Goal: Information Seeking & Learning: Learn about a topic

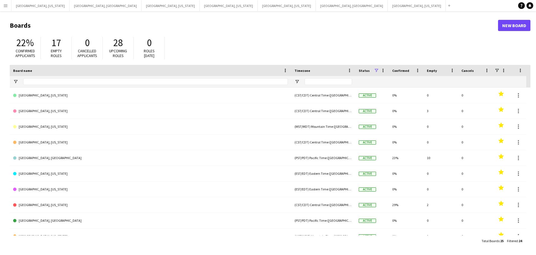
click at [4, 6] on app-icon "Menu" at bounding box center [5, 5] width 4 height 4
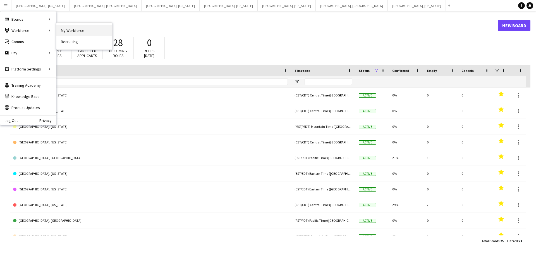
click at [79, 28] on link "My Workforce" at bounding box center [84, 30] width 56 height 11
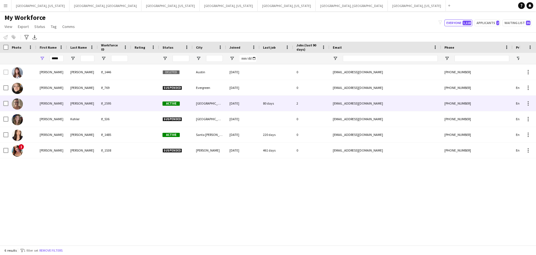
click at [142, 101] on div at bounding box center [145, 103] width 28 height 15
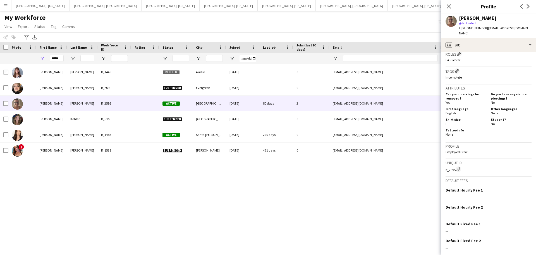
scroll to position [201, 0]
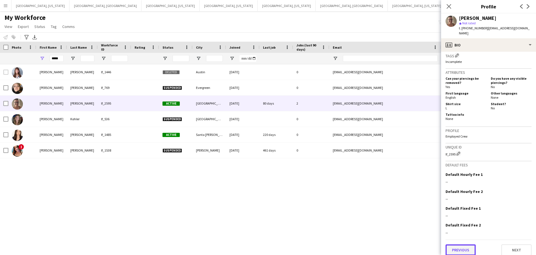
click at [467, 249] on button "Previous" at bounding box center [461, 249] width 30 height 11
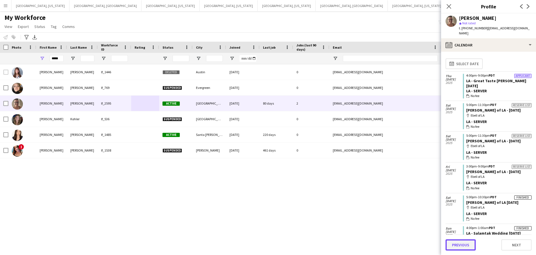
click at [466, 246] on button "Previous" at bounding box center [461, 244] width 30 height 11
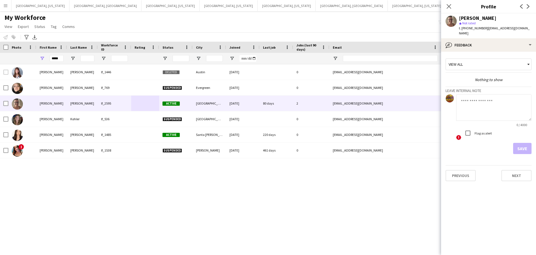
click at [507, 60] on div "View all" at bounding box center [486, 64] width 80 height 11
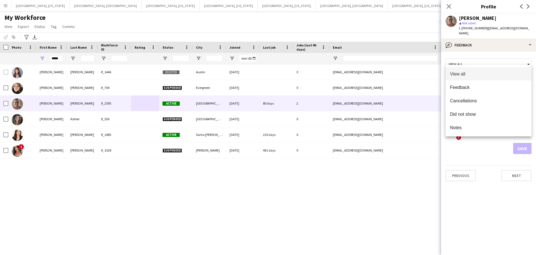
click at [507, 60] on div at bounding box center [268, 127] width 536 height 255
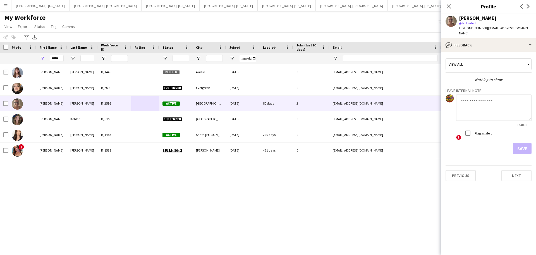
click at [521, 176] on div "Previous Next" at bounding box center [489, 173] width 86 height 16
click at [517, 174] on button "Next" at bounding box center [517, 175] width 30 height 11
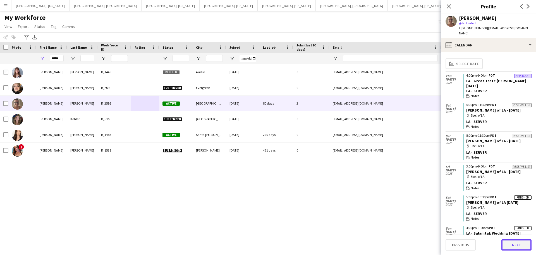
click at [523, 249] on button "Next" at bounding box center [517, 244] width 30 height 11
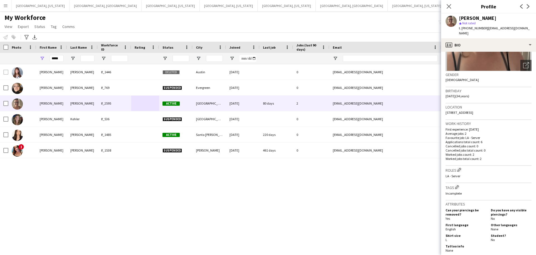
scroll to position [76, 0]
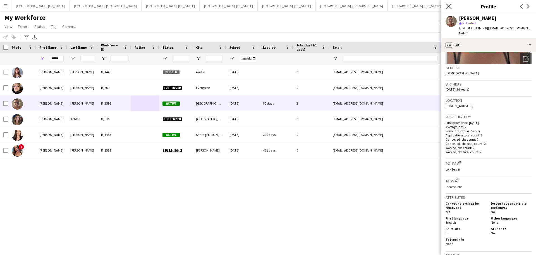
click at [450, 7] on icon at bounding box center [448, 6] width 5 height 5
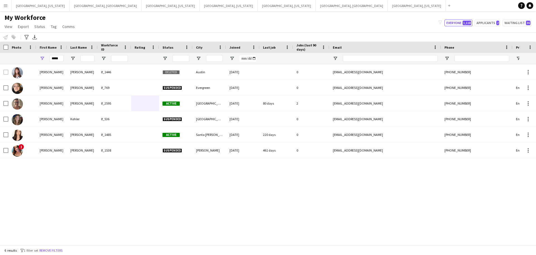
click at [0, 10] on button "Menu" at bounding box center [5, 5] width 11 height 11
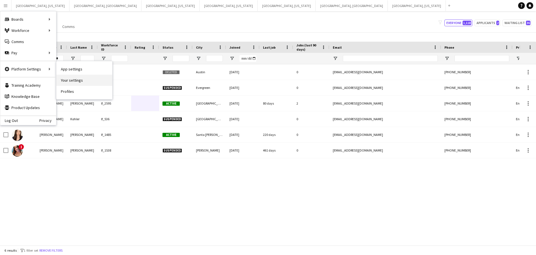
click at [75, 81] on link "Your settings" at bounding box center [84, 80] width 56 height 11
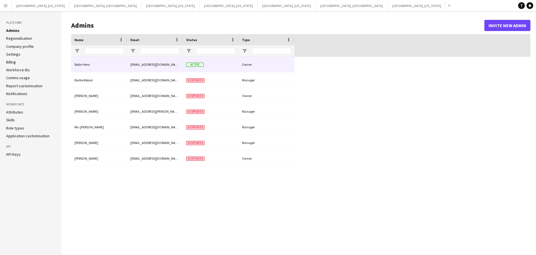
type input "**********"
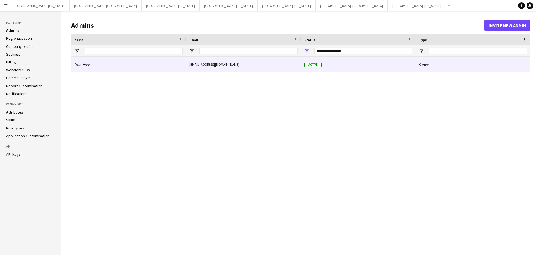
click at [94, 63] on div "Rollin Hero" at bounding box center [128, 64] width 115 height 15
click at [87, 67] on div "Rollin Hero" at bounding box center [128, 64] width 115 height 15
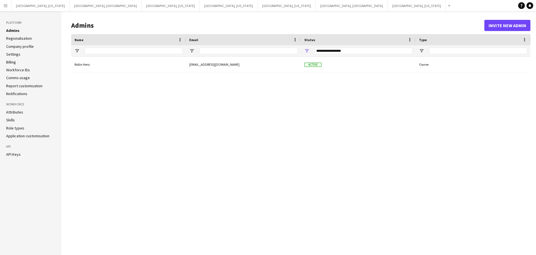
click at [13, 55] on link "Settings" at bounding box center [13, 54] width 14 height 5
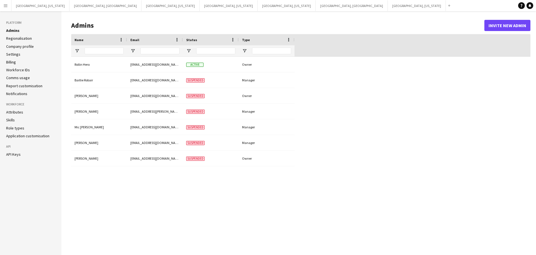
type input "**********"
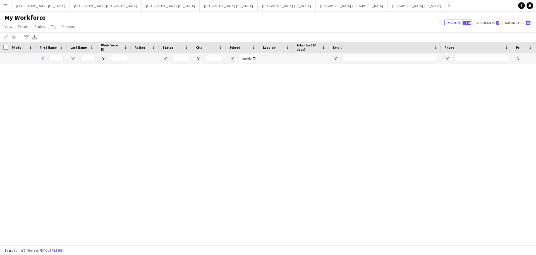
type input "*****"
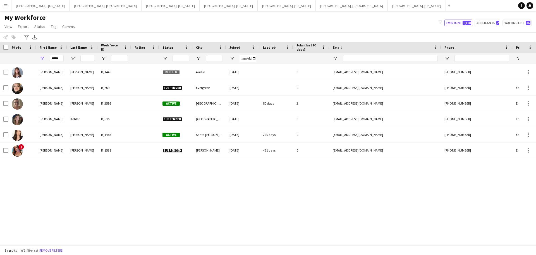
click at [5, 4] on app-icon "Menu" at bounding box center [5, 5] width 4 height 4
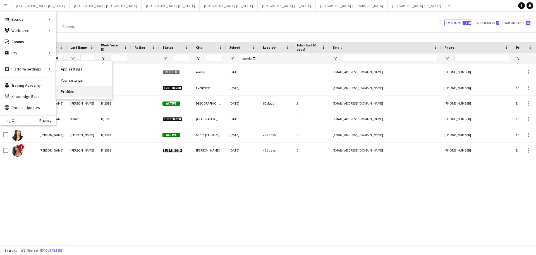
click at [76, 93] on link "Profiles" at bounding box center [84, 91] width 56 height 11
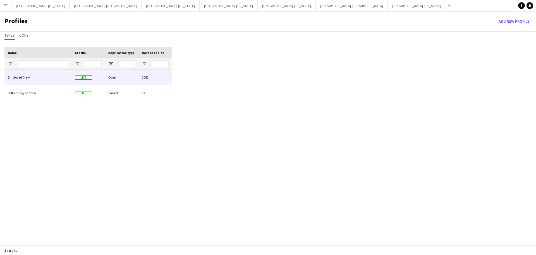
click at [20, 79] on div "Employed Crew" at bounding box center [37, 77] width 67 height 15
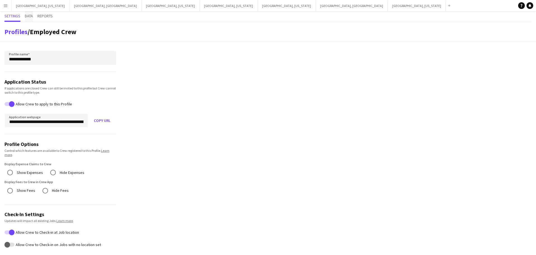
click at [30, 15] on span "Data" at bounding box center [29, 16] width 8 height 4
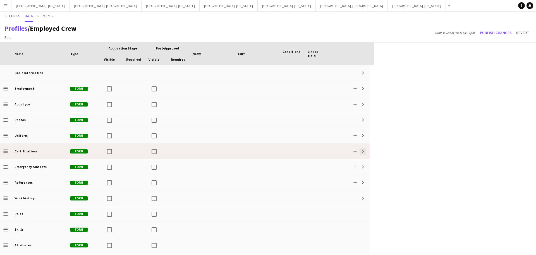
click at [363, 151] on app-icon "Expand" at bounding box center [363, 150] width 3 height 3
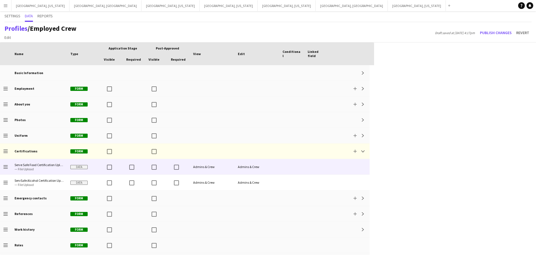
click at [230, 167] on div "Admins & Crew" at bounding box center [212, 166] width 45 height 15
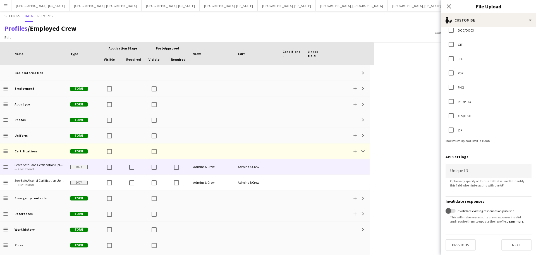
scroll to position [109, 0]
click at [518, 245] on button "Next" at bounding box center [517, 244] width 30 height 11
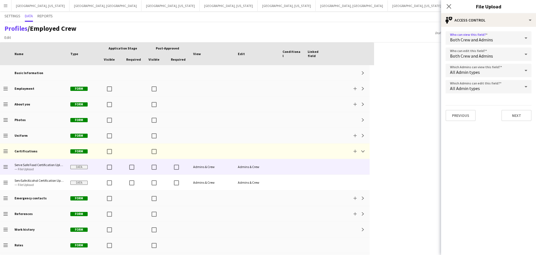
click at [505, 35] on div "Both Crew and Admins" at bounding box center [483, 37] width 75 height 13
click at [480, 68] on span "Admins only" at bounding box center [488, 67] width 77 height 5
click at [516, 117] on button "Next" at bounding box center [517, 115] width 30 height 11
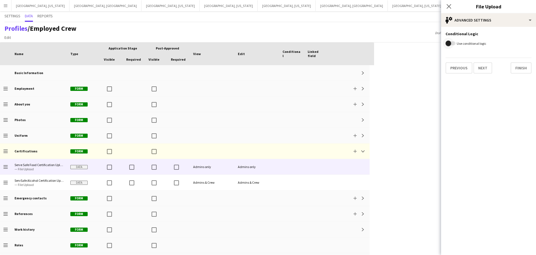
click at [450, 44] on span "button" at bounding box center [449, 44] width 6 height 6
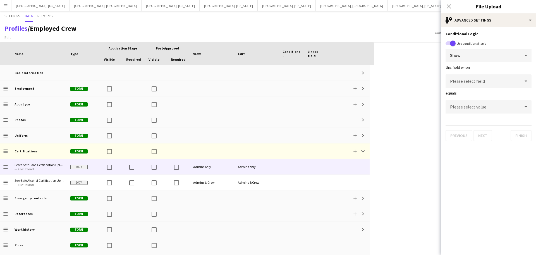
click at [464, 54] on div "Show" at bounding box center [483, 55] width 75 height 13
click at [464, 54] on div at bounding box center [268, 127] width 536 height 255
click at [482, 83] on span "Please select field" at bounding box center [467, 81] width 35 height 6
click at [453, 42] on span "button" at bounding box center [453, 44] width 6 height 6
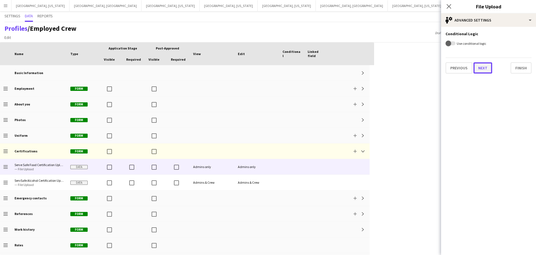
click at [486, 70] on button "Next" at bounding box center [483, 67] width 19 height 11
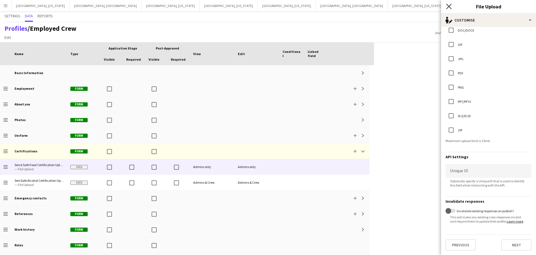
click at [451, 8] on icon at bounding box center [448, 6] width 5 height 5
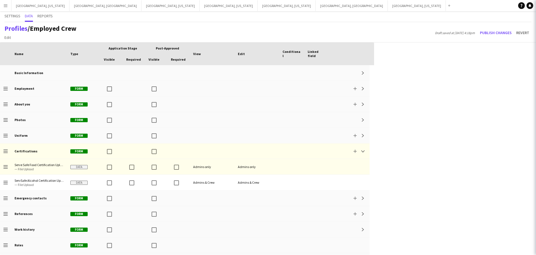
scroll to position [0, 0]
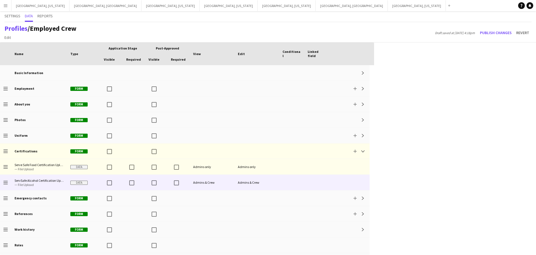
click at [197, 184] on div "Admins & Crew" at bounding box center [212, 182] width 45 height 15
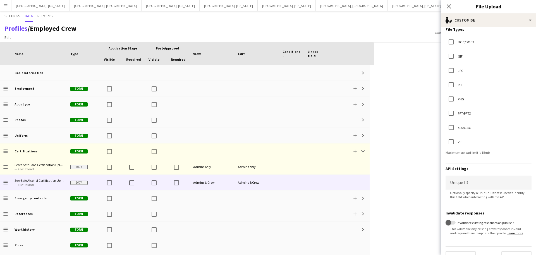
scroll to position [109, 0]
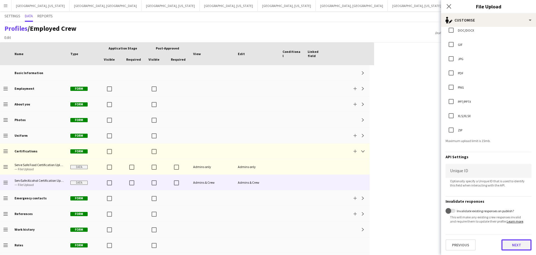
click at [513, 246] on button "Next" at bounding box center [517, 244] width 30 height 11
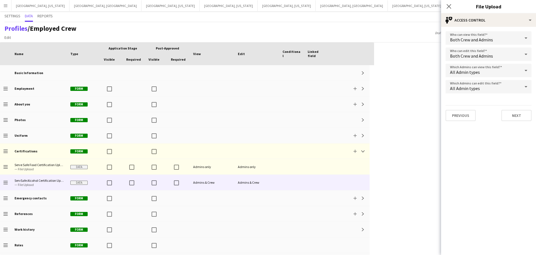
click at [492, 38] on span "Both Crew and Admins" at bounding box center [471, 40] width 43 height 6
click at [462, 67] on span "Admins only" at bounding box center [488, 67] width 77 height 5
click at [516, 117] on button "Next" at bounding box center [517, 115] width 30 height 11
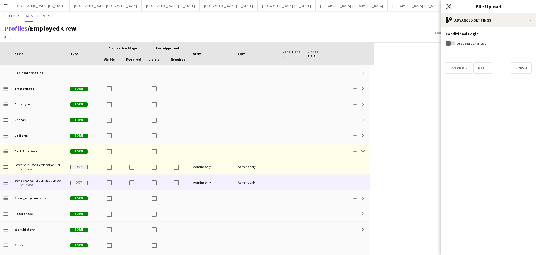
click at [450, 6] on icon at bounding box center [448, 6] width 5 height 5
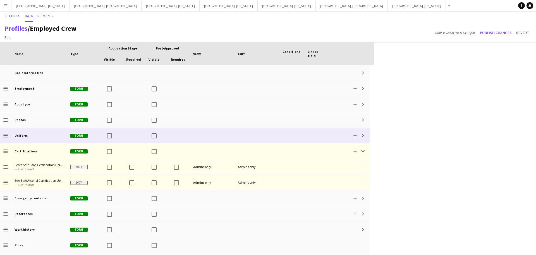
click at [46, 138] on div "Uniform" at bounding box center [39, 135] width 56 height 15
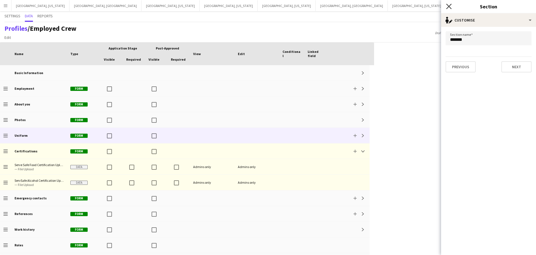
click at [450, 8] on icon "Close pop-in" at bounding box center [448, 6] width 5 height 5
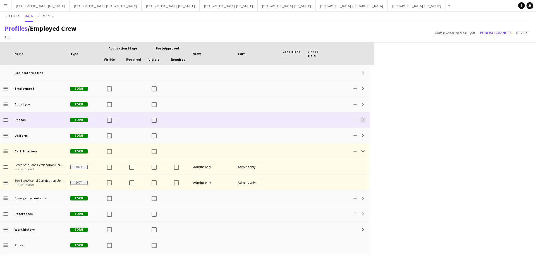
click at [364, 122] on button "Expand" at bounding box center [363, 120] width 7 height 7
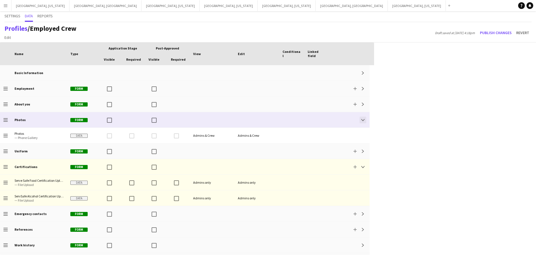
click at [364, 122] on button "Collapse" at bounding box center [363, 120] width 7 height 7
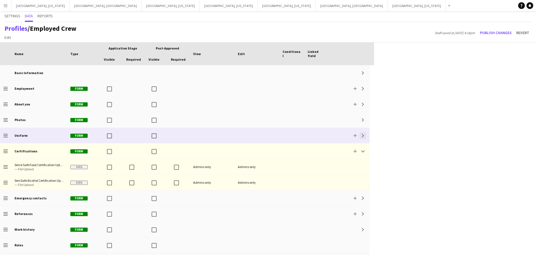
click at [364, 136] on app-icon "Expand" at bounding box center [363, 135] width 3 height 3
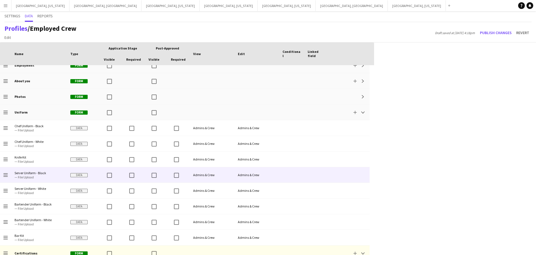
scroll to position [26, 0]
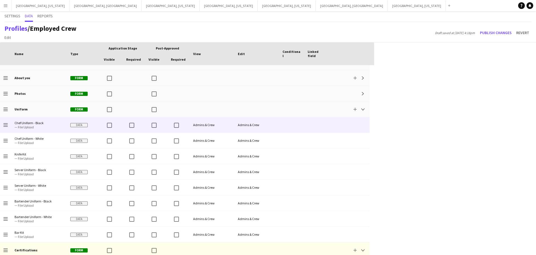
click at [217, 125] on div "Admins & Crew" at bounding box center [212, 124] width 45 height 15
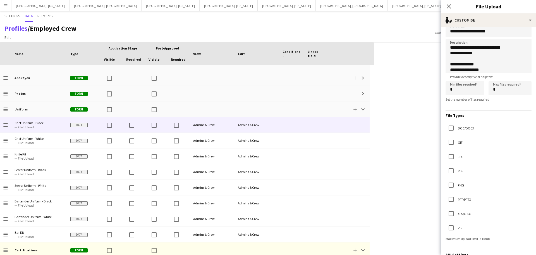
scroll to position [109, 0]
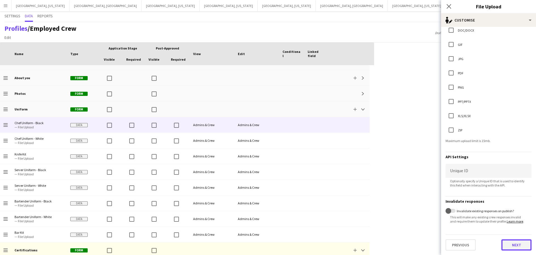
click at [515, 242] on button "Next" at bounding box center [517, 244] width 30 height 11
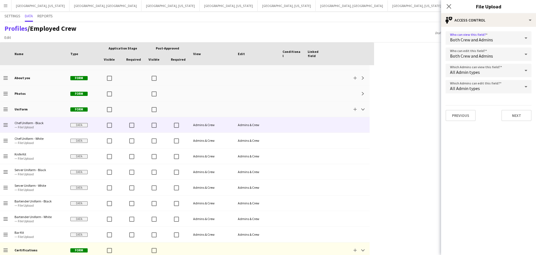
click at [515, 38] on div "Both Crew and Admins" at bounding box center [483, 37] width 75 height 13
click at [487, 64] on mat-option "Admins only" at bounding box center [489, 68] width 86 height 14
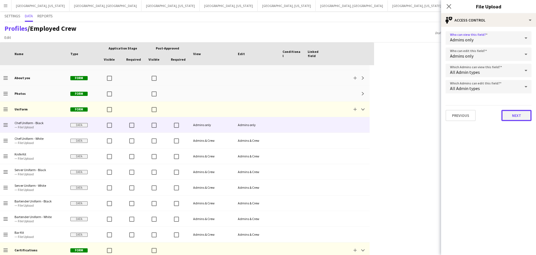
click at [512, 117] on button "Next" at bounding box center [517, 115] width 30 height 11
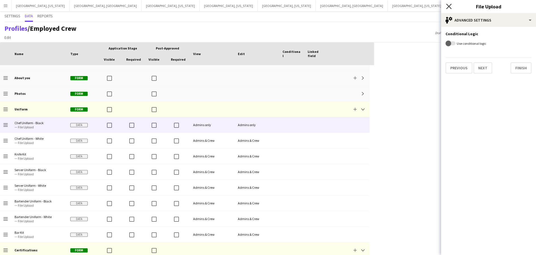
click at [450, 7] on icon at bounding box center [448, 6] width 5 height 5
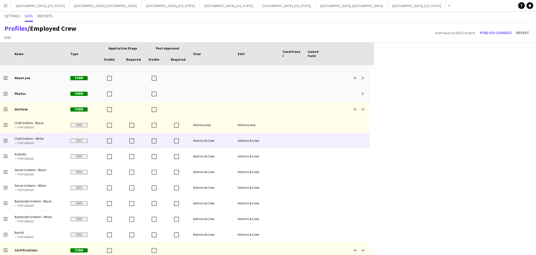
click at [282, 141] on div at bounding box center [291, 140] width 25 height 15
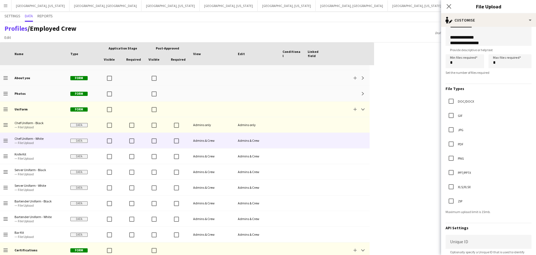
scroll to position [106, 0]
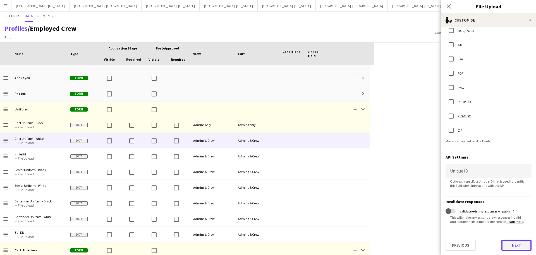
click at [515, 251] on button "Next" at bounding box center [517, 244] width 30 height 11
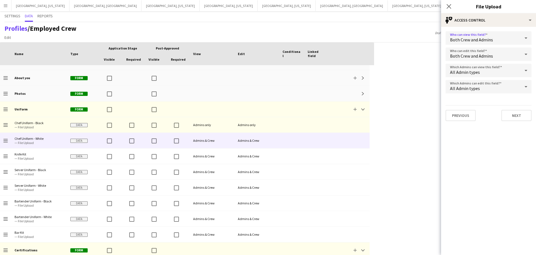
click at [519, 38] on div "Both Crew and Admins" at bounding box center [483, 37] width 75 height 13
click at [487, 66] on span "Admins only" at bounding box center [488, 67] width 77 height 5
click at [518, 118] on button "Next" at bounding box center [517, 115] width 30 height 11
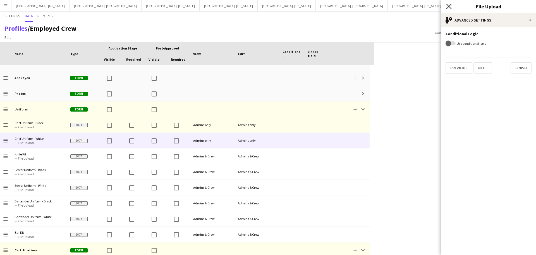
click at [447, 4] on icon at bounding box center [448, 6] width 5 height 5
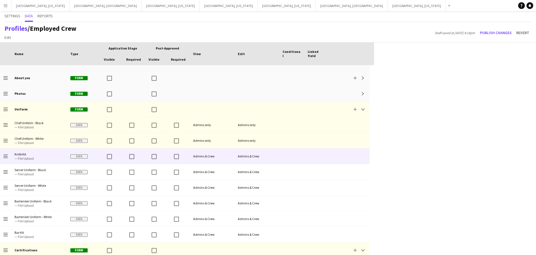
click at [224, 158] on div "Admins & Crew" at bounding box center [212, 155] width 45 height 15
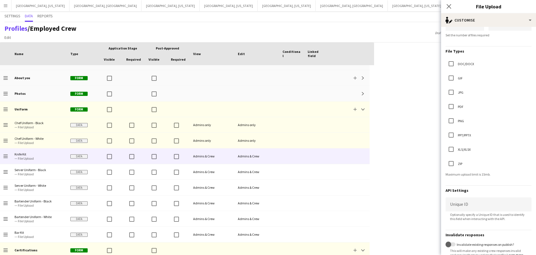
scroll to position [109, 0]
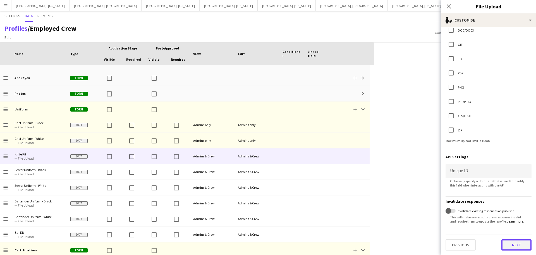
click at [519, 246] on button "Next" at bounding box center [517, 244] width 30 height 11
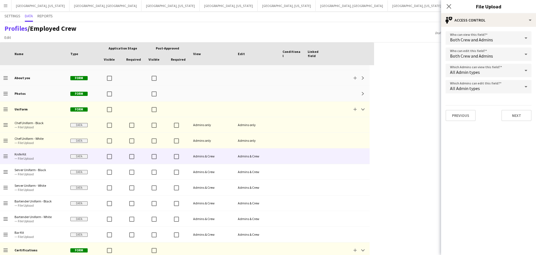
click at [500, 38] on div "Both Crew and Admins" at bounding box center [483, 37] width 75 height 13
click at [474, 64] on mat-option "Admins only" at bounding box center [489, 68] width 86 height 14
click at [514, 117] on button "Next" at bounding box center [517, 115] width 30 height 11
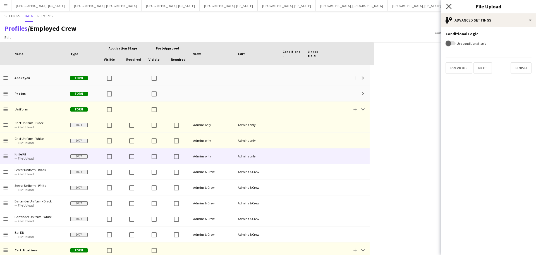
click at [451, 5] on icon "Close pop-in" at bounding box center [448, 6] width 5 height 5
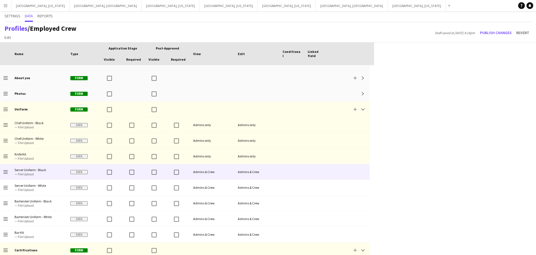
click at [207, 174] on div "Admins & Crew" at bounding box center [212, 171] width 45 height 15
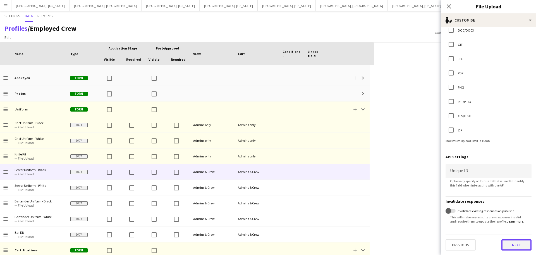
click at [522, 247] on button "Next" at bounding box center [517, 244] width 30 height 11
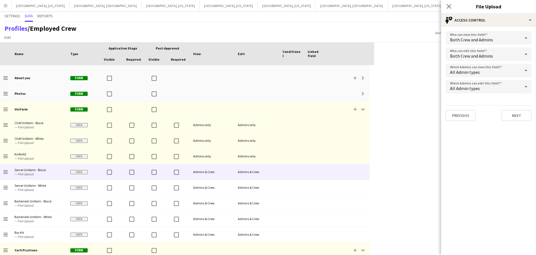
click at [509, 38] on div "Both Crew and Admins" at bounding box center [483, 37] width 75 height 13
click at [489, 66] on span "Admins only" at bounding box center [488, 67] width 77 height 5
click at [517, 123] on form "Who can view this field? Admins only Who can edit this field? Admins only Which…" at bounding box center [488, 76] width 95 height 99
click at [511, 113] on button "Next" at bounding box center [517, 115] width 30 height 11
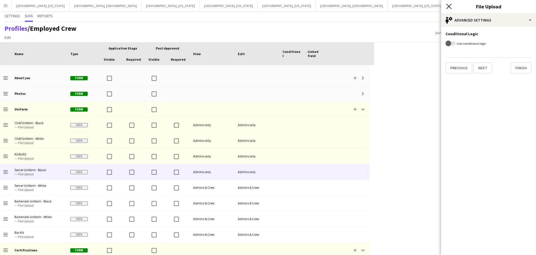
click at [450, 5] on icon "Close pop-in" at bounding box center [448, 6] width 5 height 5
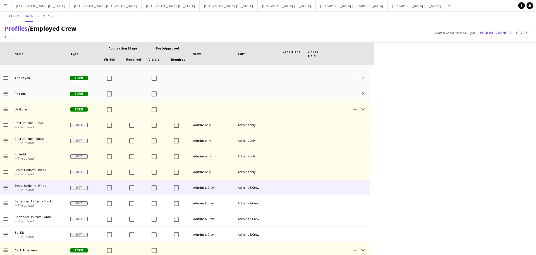
click at [203, 189] on div "Admins & Crew" at bounding box center [212, 187] width 45 height 15
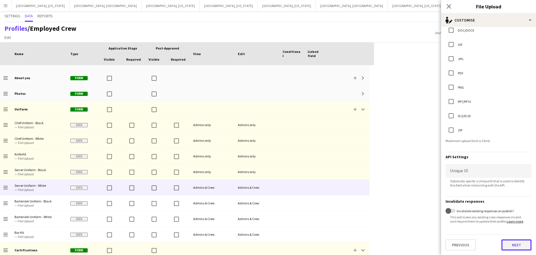
click at [521, 247] on button "Next" at bounding box center [517, 244] width 30 height 11
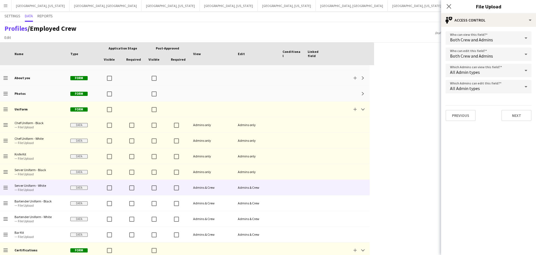
click at [515, 41] on div "Both Crew and Admins" at bounding box center [483, 37] width 75 height 13
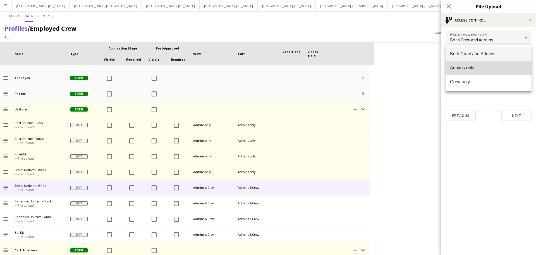
click at [486, 64] on mat-option "Admins only" at bounding box center [489, 68] width 86 height 14
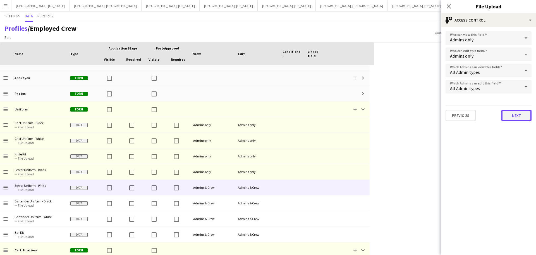
click at [515, 119] on button "Next" at bounding box center [517, 115] width 30 height 11
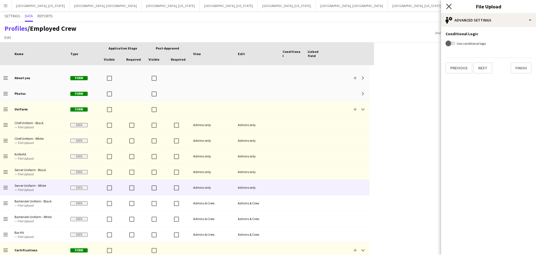
click at [449, 6] on icon at bounding box center [448, 6] width 5 height 5
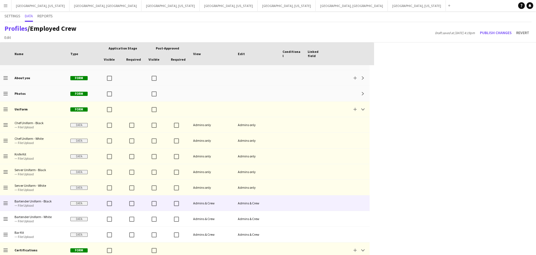
click at [211, 204] on div "Admins & Crew" at bounding box center [212, 202] width 45 height 15
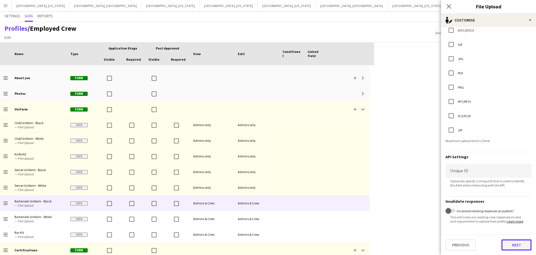
click at [522, 249] on button "Next" at bounding box center [517, 244] width 30 height 11
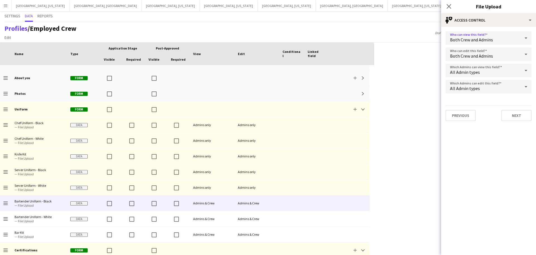
click at [527, 39] on icon at bounding box center [526, 37] width 7 height 11
click at [483, 64] on mat-option "Admins only" at bounding box center [489, 68] width 86 height 14
click at [520, 118] on button "Next" at bounding box center [517, 115] width 30 height 11
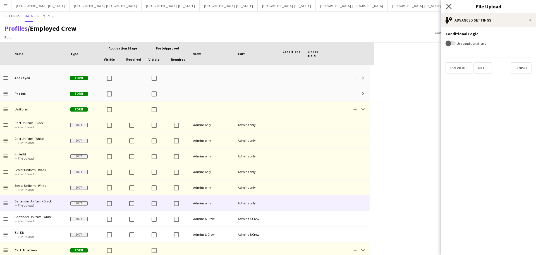
click at [449, 8] on icon "Close pop-in" at bounding box center [448, 6] width 5 height 5
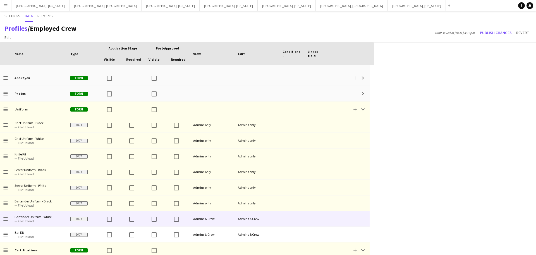
click at [216, 222] on div "Admins & Crew" at bounding box center [212, 218] width 45 height 15
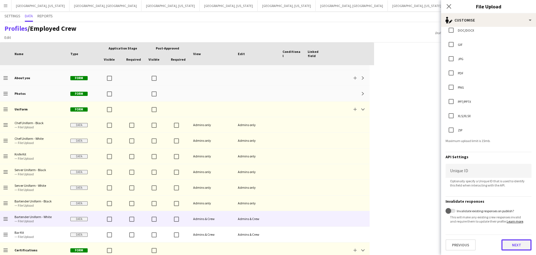
click at [522, 248] on button "Next" at bounding box center [517, 244] width 30 height 11
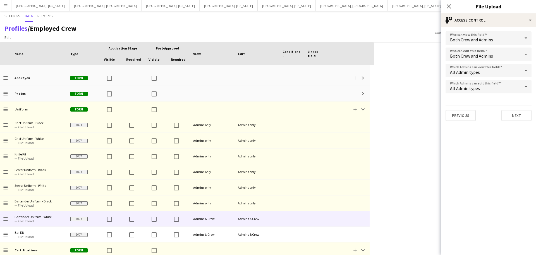
click at [494, 38] on div "Both Crew and Admins" at bounding box center [483, 37] width 75 height 13
click at [472, 64] on mat-option "Admins only" at bounding box center [489, 68] width 86 height 14
click at [527, 115] on button "Next" at bounding box center [517, 115] width 30 height 11
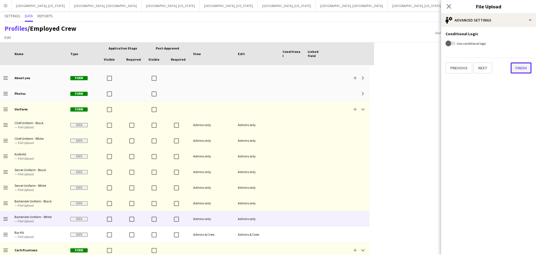
click at [524, 69] on button "Finish" at bounding box center [521, 67] width 21 height 11
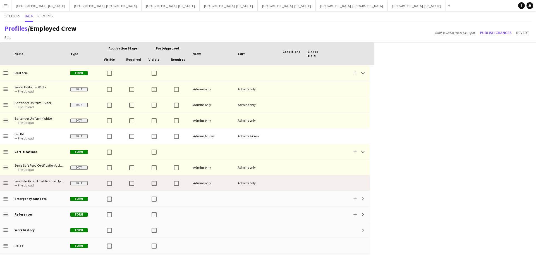
scroll to position [128, 0]
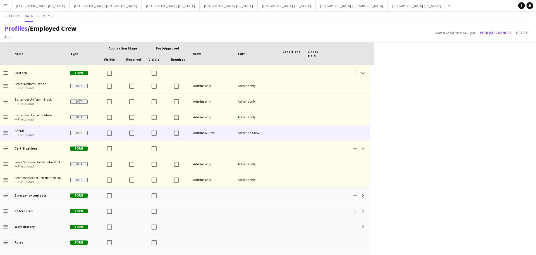
click at [227, 136] on div "Admins & Crew" at bounding box center [212, 132] width 45 height 15
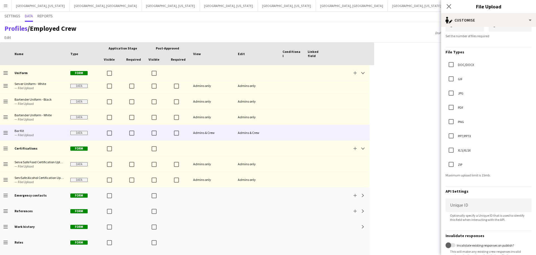
scroll to position [109, 0]
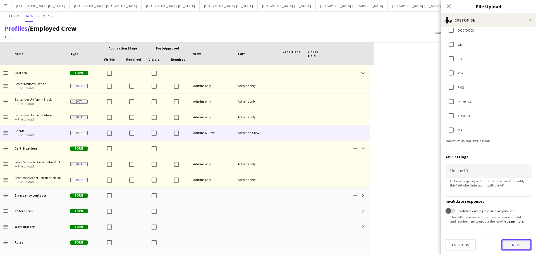
click at [512, 249] on button "Next" at bounding box center [517, 244] width 30 height 11
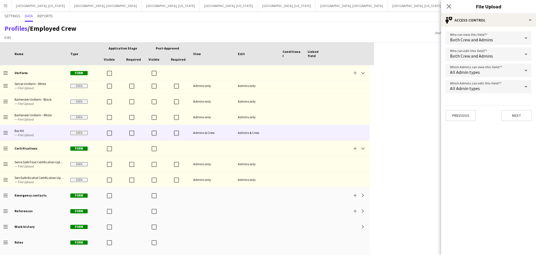
click at [515, 39] on div "Both Crew and Admins" at bounding box center [483, 37] width 75 height 13
click at [481, 64] on mat-option "Admins only" at bounding box center [489, 68] width 86 height 14
click at [524, 114] on button "Next" at bounding box center [517, 115] width 30 height 11
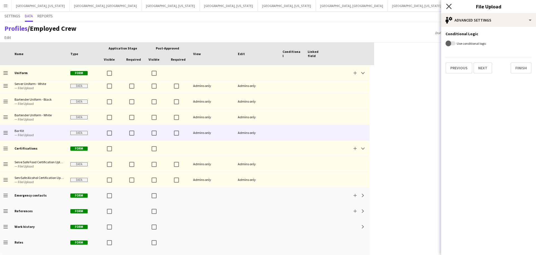
click at [449, 8] on icon "Close pop-in" at bounding box center [448, 6] width 5 height 5
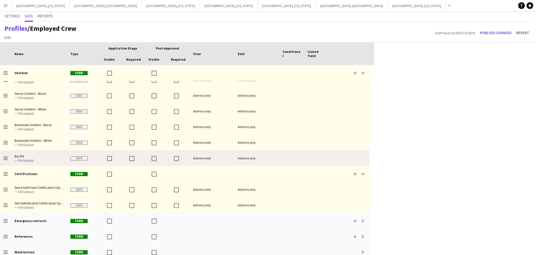
scroll to position [145, 0]
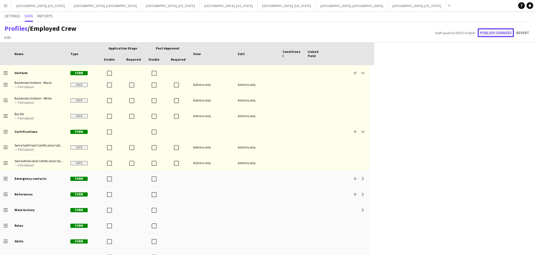
click at [504, 32] on button "Publish changes" at bounding box center [496, 32] width 36 height 9
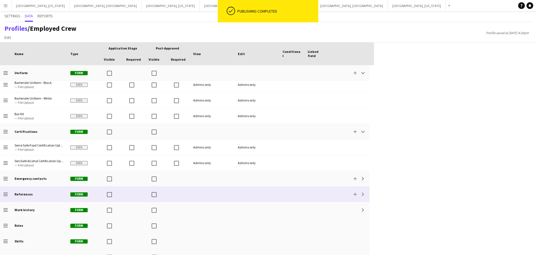
scroll to position [0, 0]
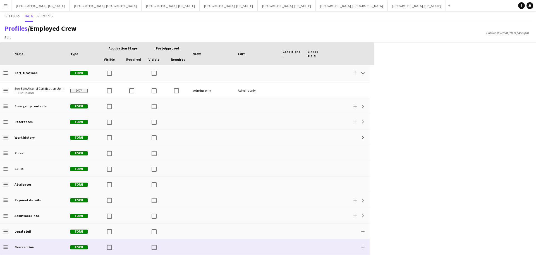
click at [35, 247] on div "New section" at bounding box center [39, 246] width 56 height 15
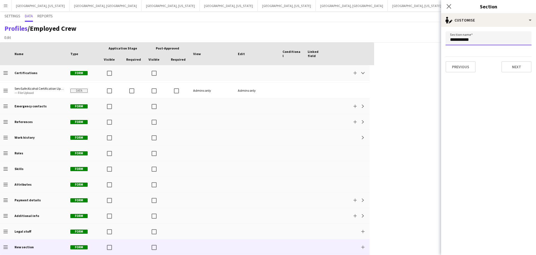
click at [506, 39] on input "**********" at bounding box center [489, 38] width 86 height 14
click at [513, 69] on button "Next" at bounding box center [517, 66] width 30 height 11
click at [482, 68] on button "Next" at bounding box center [483, 66] width 19 height 11
click at [458, 67] on button "Previous" at bounding box center [461, 66] width 30 height 11
click at [526, 37] on icon at bounding box center [526, 37] width 3 height 1
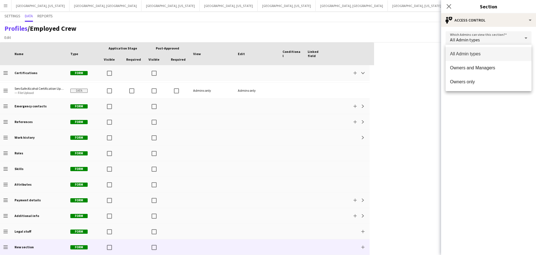
click at [526, 37] on div at bounding box center [268, 127] width 536 height 255
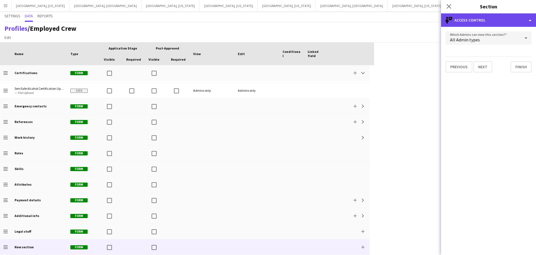
click at [529, 21] on div "single-neutral-shield Access control" at bounding box center [488, 19] width 95 height 13
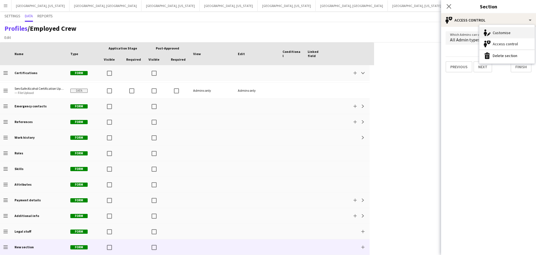
click at [502, 32] on div "Customise Customise" at bounding box center [507, 32] width 55 height 11
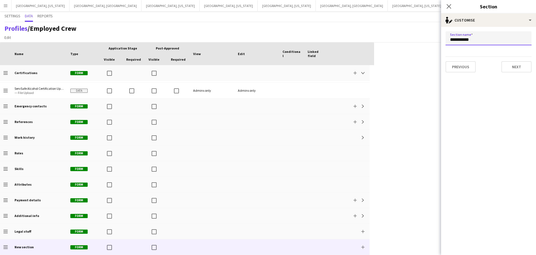
click at [477, 40] on input "**********" at bounding box center [489, 38] width 86 height 14
click at [516, 67] on button "Next" at bounding box center [517, 66] width 30 height 11
click at [511, 38] on div "All Admin types" at bounding box center [483, 37] width 75 height 13
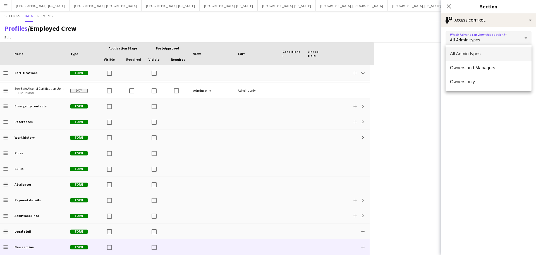
click at [511, 38] on div at bounding box center [268, 127] width 536 height 255
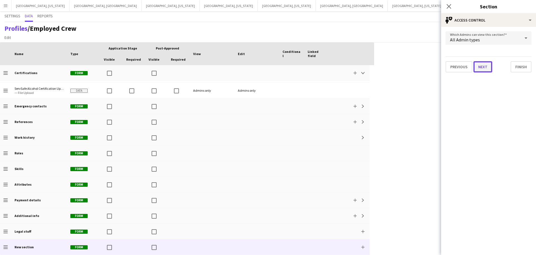
click at [491, 67] on button "Next" at bounding box center [483, 66] width 19 height 11
click at [451, 6] on icon "Close pop-in" at bounding box center [448, 6] width 5 height 5
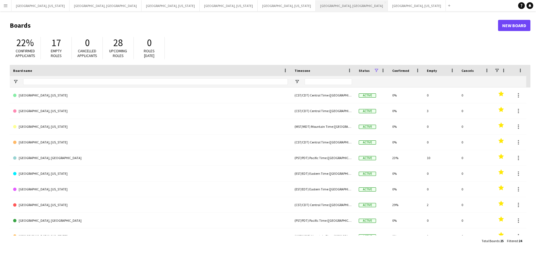
click at [316, 5] on button "[GEOGRAPHIC_DATA], [GEOGRAPHIC_DATA] Close" at bounding box center [352, 5] width 72 height 11
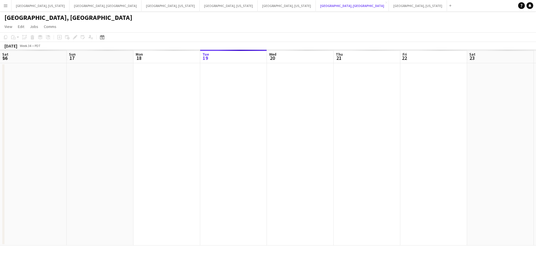
scroll to position [0, 134]
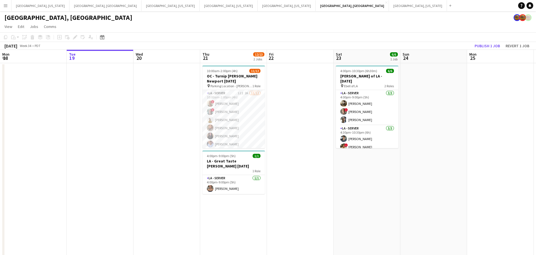
drag, startPoint x: 231, startPoint y: 109, endPoint x: 412, endPoint y: 105, distance: 180.2
click at [231, 108] on app-card-role "LA - Server 12I 2A 11/12 10:00am-2:00pm (4h) ! Sherrel Gonzalez ! George Gonzal…" at bounding box center [234, 144] width 63 height 108
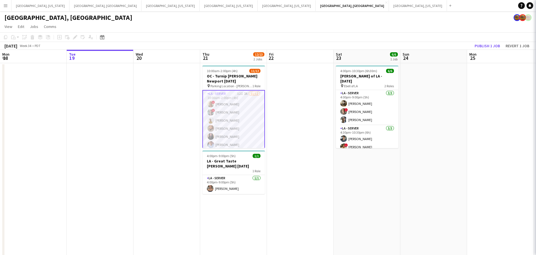
scroll to position [11, 0]
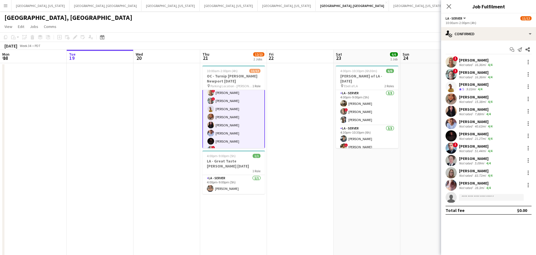
click at [469, 85] on div "Gordon Do" at bounding box center [474, 84] width 30 height 5
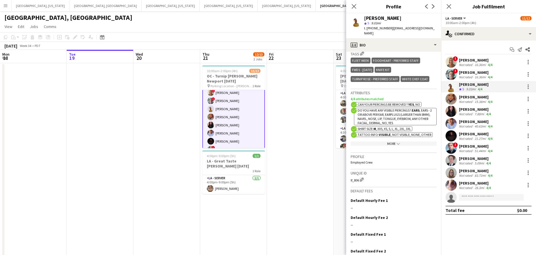
scroll to position [235, 0]
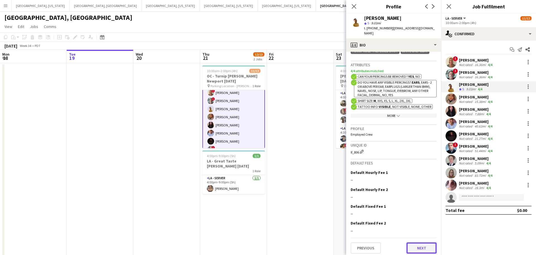
click at [416, 246] on button "Next" at bounding box center [422, 247] width 30 height 11
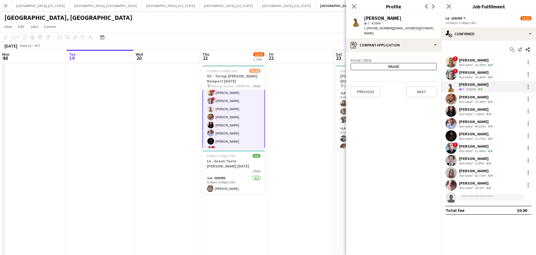
click at [369, 81] on div "Previous Next" at bounding box center [394, 89] width 86 height 16
click at [367, 86] on button "Previous" at bounding box center [366, 91] width 30 height 11
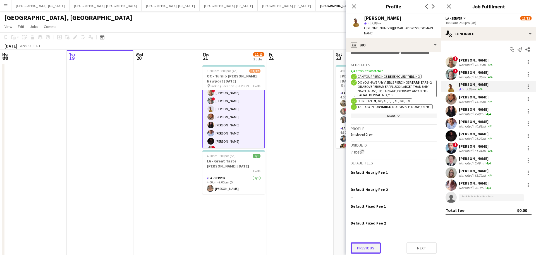
click at [365, 244] on button "Previous" at bounding box center [366, 247] width 30 height 11
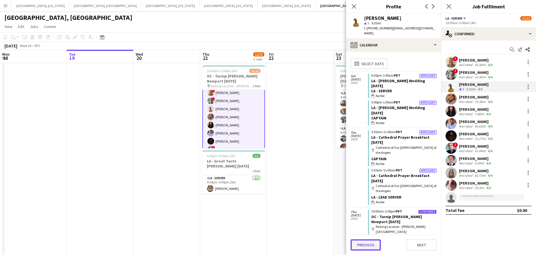
click at [363, 250] on button "Previous" at bounding box center [366, 244] width 30 height 11
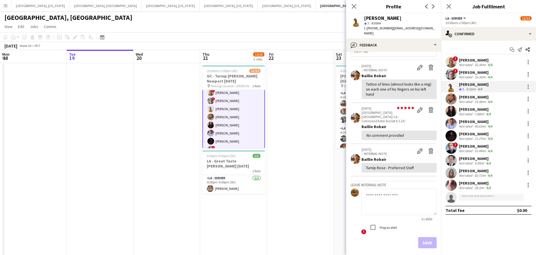
scroll to position [29, 0]
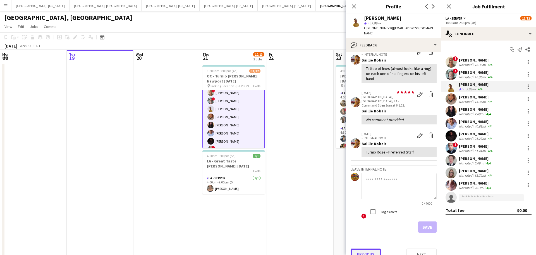
click at [365, 248] on button "Previous" at bounding box center [366, 253] width 30 height 11
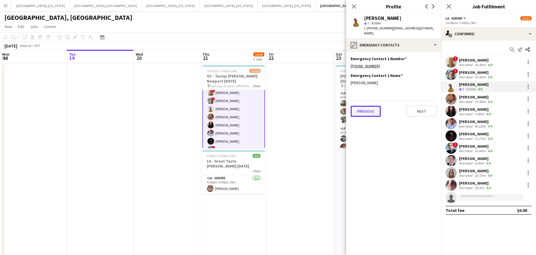
click at [364, 106] on button "Previous" at bounding box center [366, 111] width 30 height 11
click at [367, 106] on button "Previous" at bounding box center [366, 111] width 30 height 11
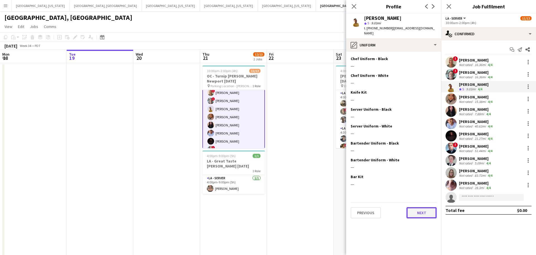
click at [418, 208] on button "Next" at bounding box center [422, 212] width 30 height 11
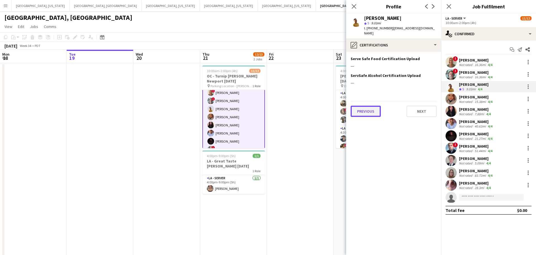
click at [358, 111] on button "Previous" at bounding box center [366, 111] width 30 height 11
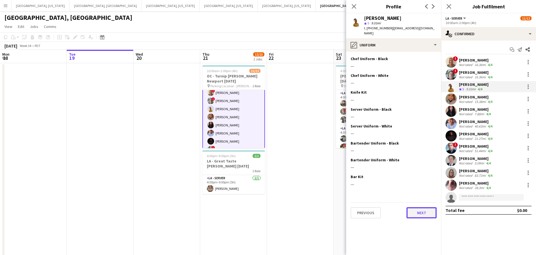
click at [423, 209] on button "Next" at bounding box center [422, 212] width 30 height 11
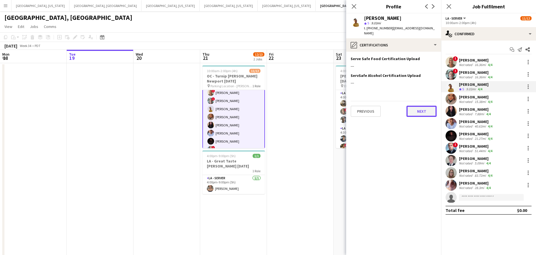
click at [420, 107] on button "Next" at bounding box center [422, 111] width 30 height 11
click at [420, 114] on app-section-data-types "Emergency Contact 1 Number Edit this field +17147225988 Emergency Contact 1 Nam…" at bounding box center [393, 153] width 95 height 203
click at [420, 110] on button "Next" at bounding box center [422, 111] width 30 height 11
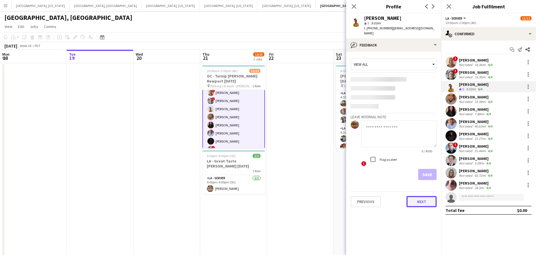
click at [425, 198] on button "Next" at bounding box center [422, 201] width 30 height 11
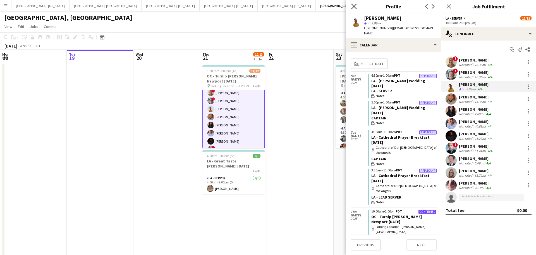
click at [354, 5] on icon "Close pop-in" at bounding box center [353, 6] width 5 height 5
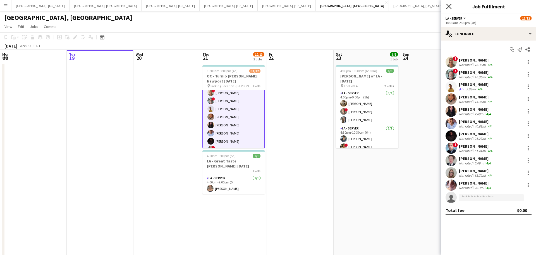
click at [449, 5] on icon "Close pop-in" at bounding box center [448, 6] width 5 height 5
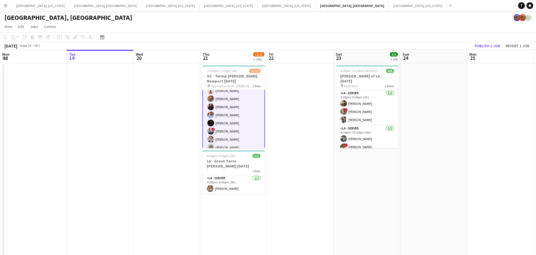
scroll to position [0, 0]
